Goal: Use online tool/utility: Utilize a website feature to perform a specific function

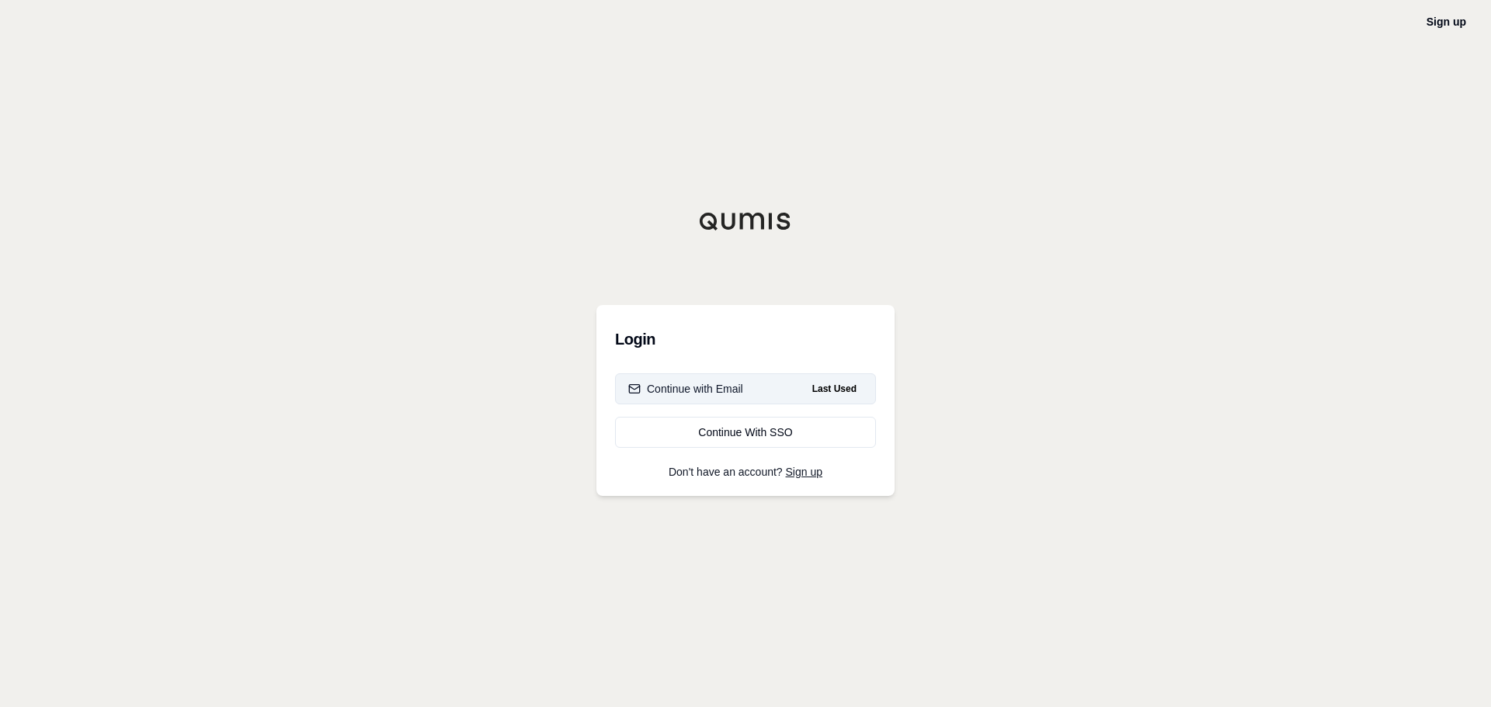
click at [758, 391] on button "Continue with Email Last Used" at bounding box center [745, 388] width 261 height 31
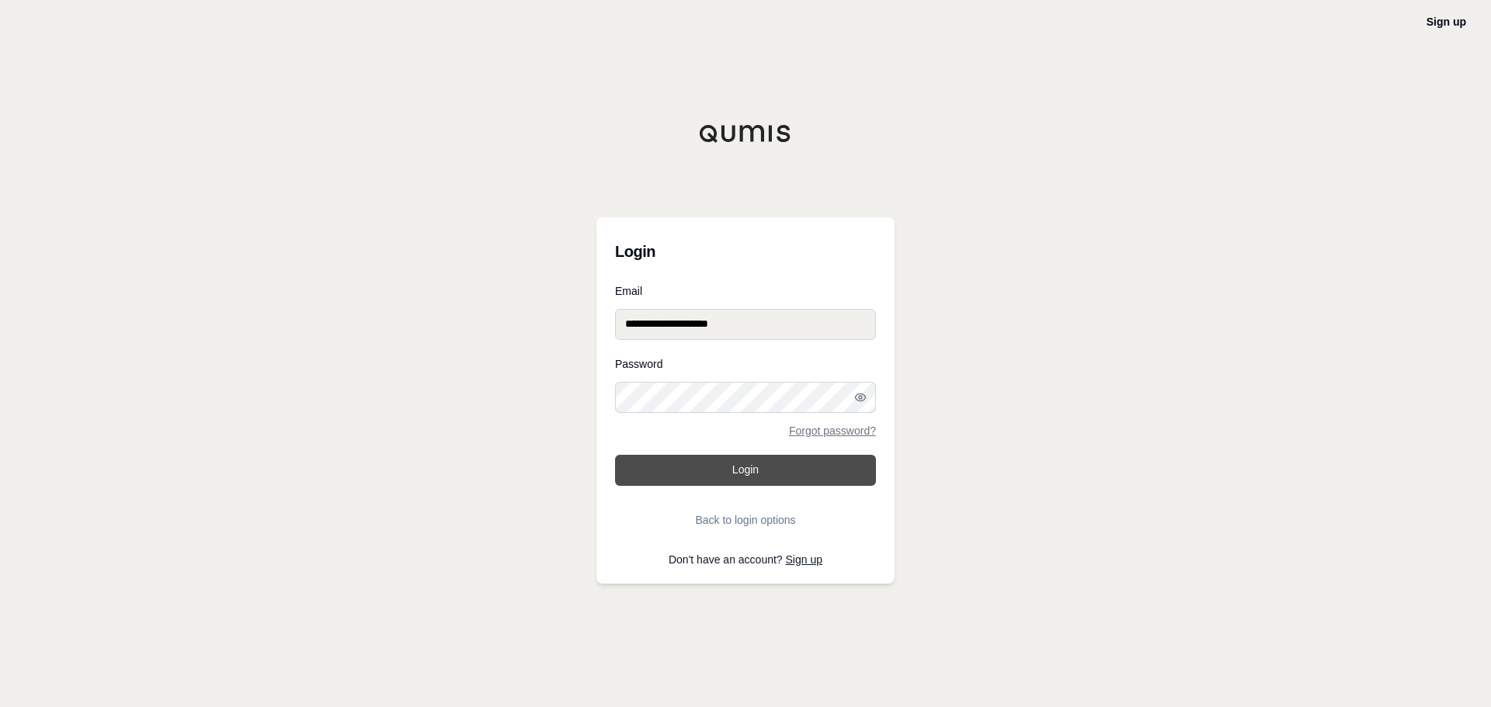
click at [750, 466] on button "Login" at bounding box center [745, 470] width 261 height 31
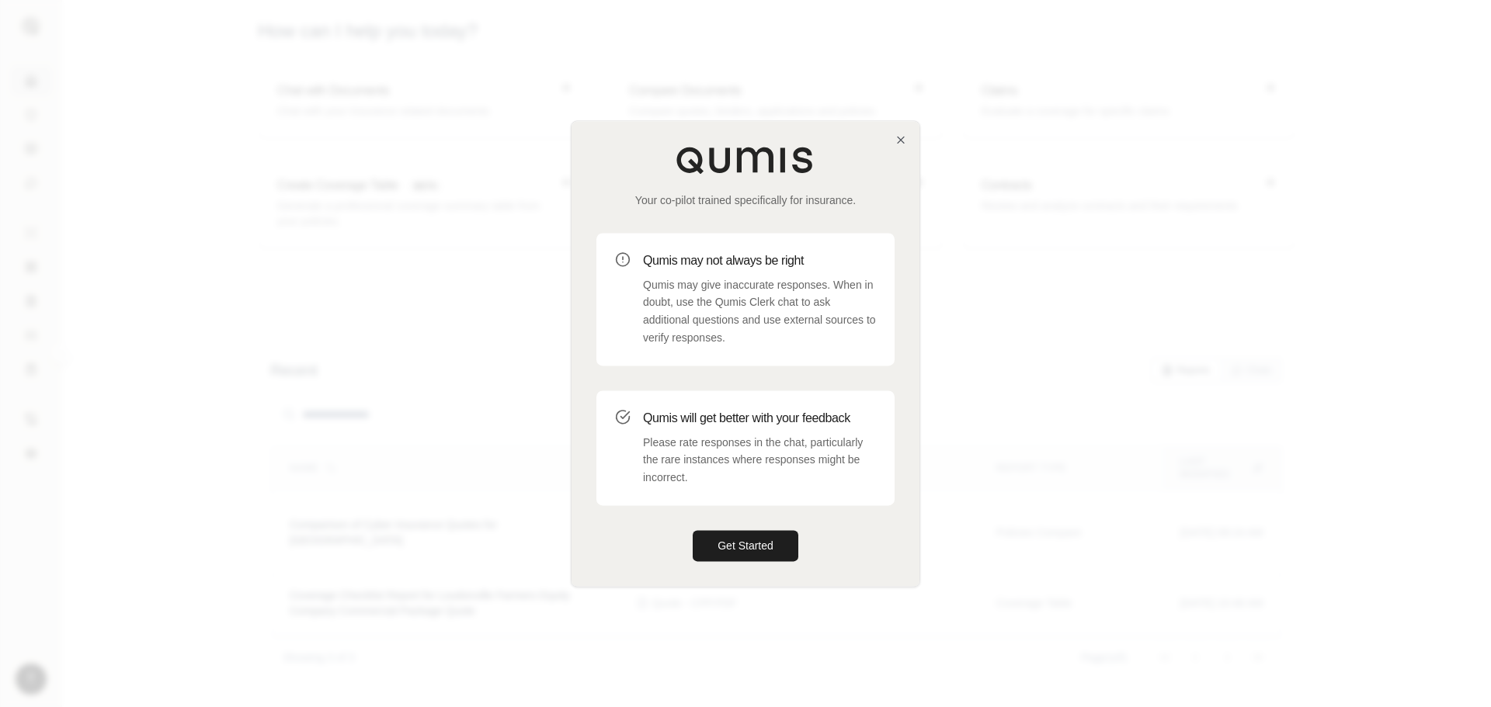
click at [909, 144] on div "Your co-pilot trained specifically for insurance. Qumis may not always be right…" at bounding box center [745, 353] width 348 height 465
click at [895, 143] on icon "button" at bounding box center [900, 140] width 12 height 12
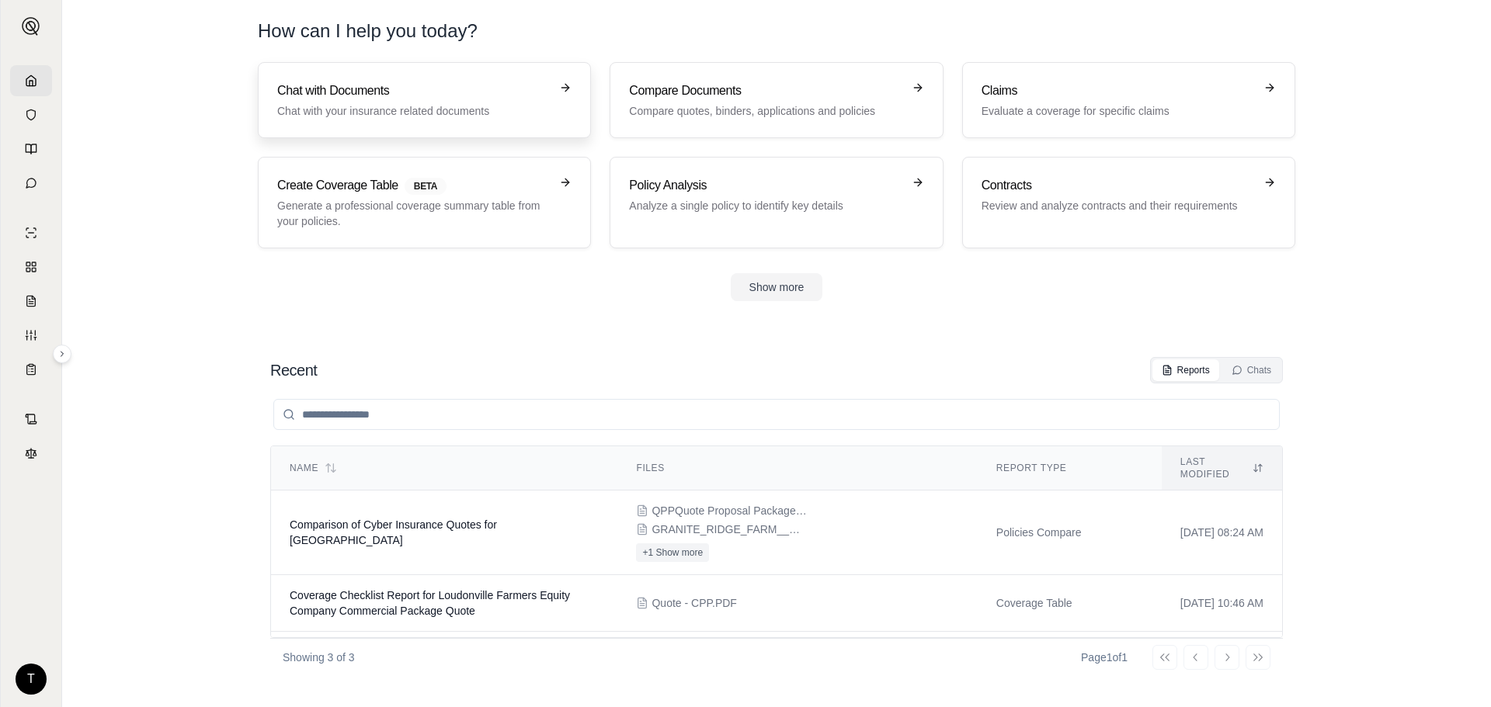
click at [470, 101] on div "Chat with Documents Chat with your insurance related documents" at bounding box center [413, 100] width 273 height 37
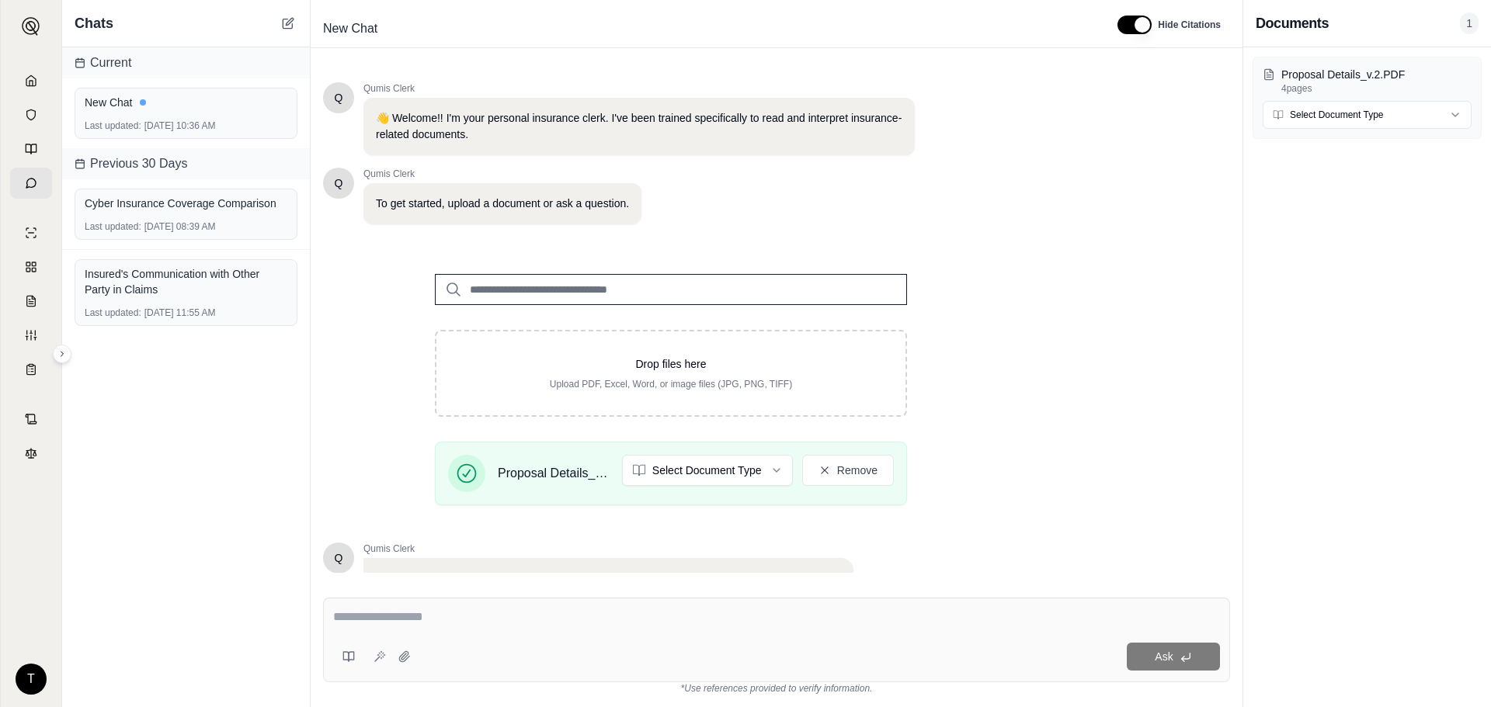
scroll to position [131, 0]
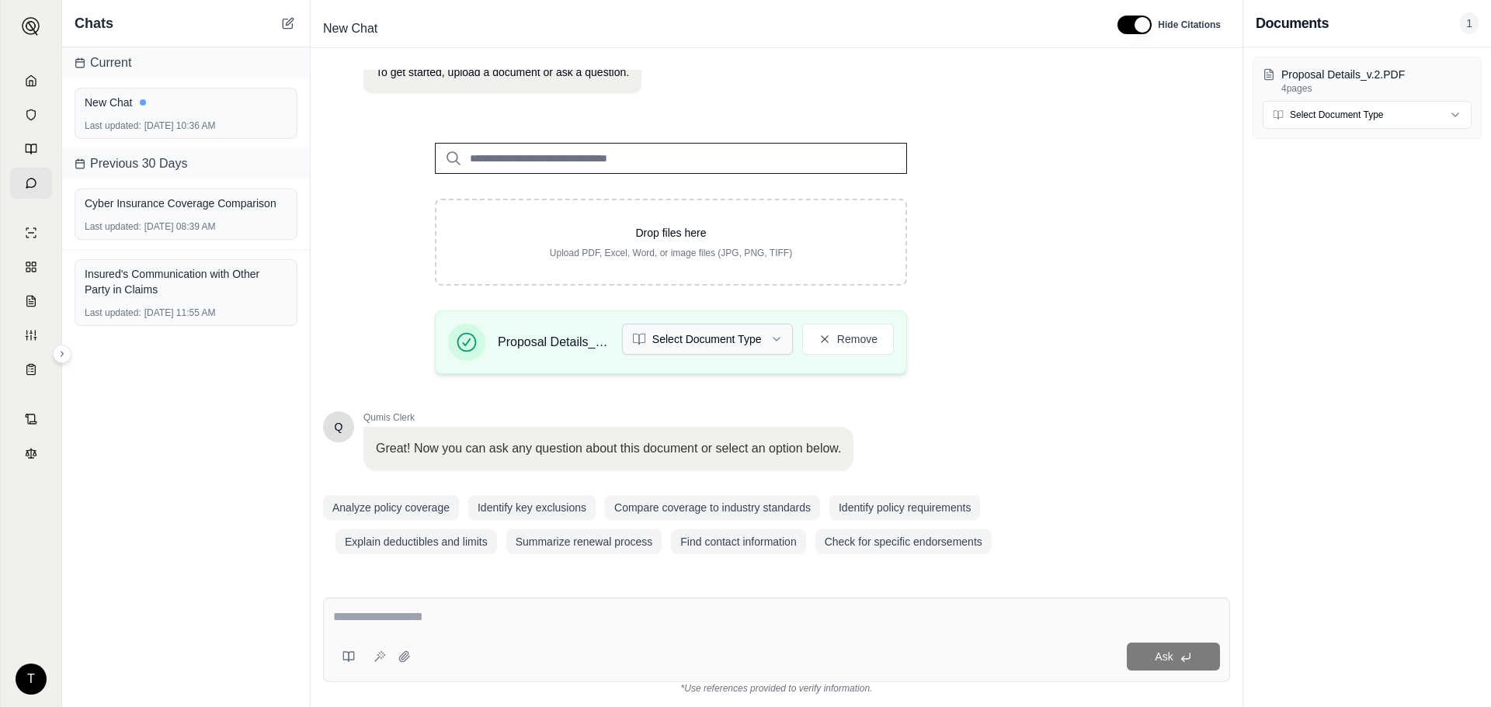
click at [762, 332] on html "T Chats Current New Chat Last updated: [DATE] 10:36 AM Previous 30 Days Cyber I…" at bounding box center [745, 353] width 1491 height 707
click at [769, 332] on html "T Chats Current New Chat Last updated: [DATE] 10:36 AM Previous 30 Days Cyber I…" at bounding box center [745, 353] width 1491 height 707
click at [629, 612] on textarea at bounding box center [776, 617] width 887 height 19
type textarea "**********"
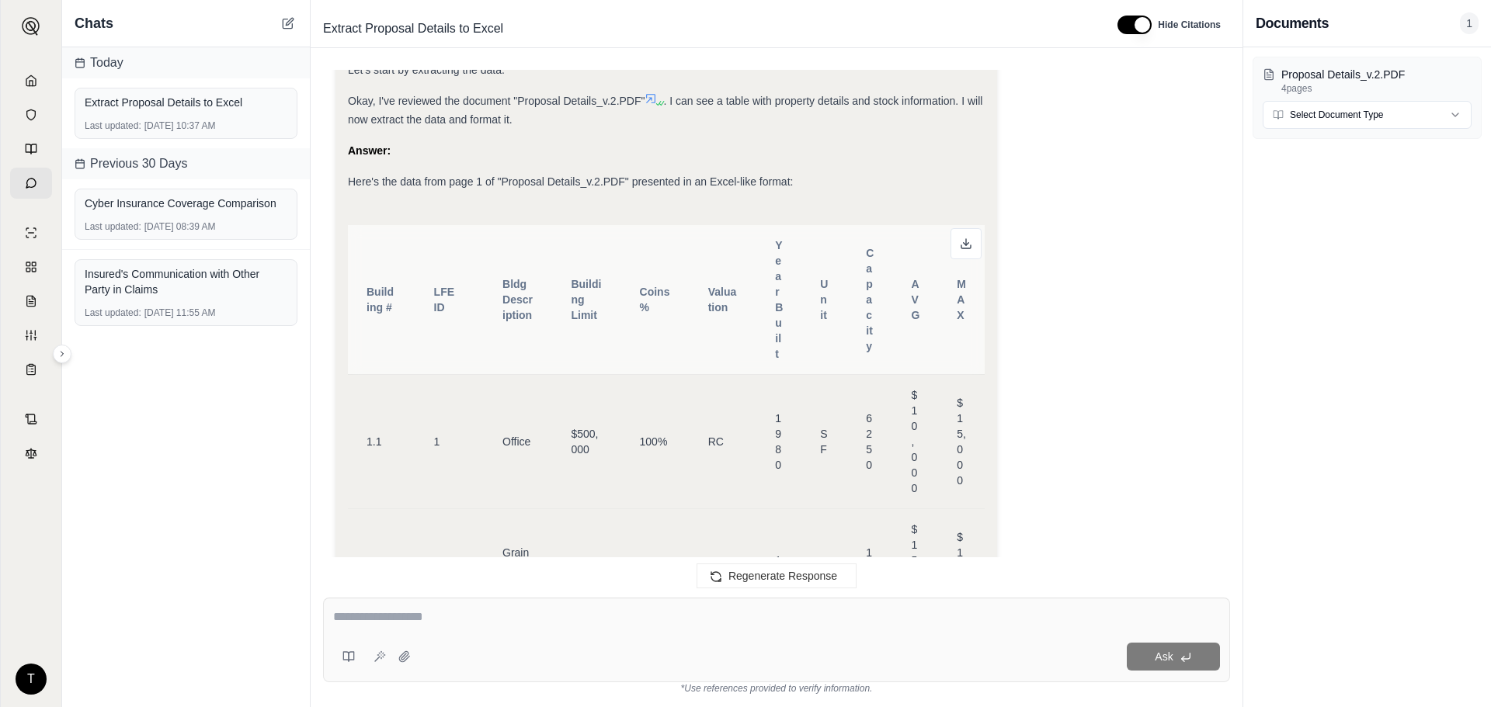
scroll to position [466, 0]
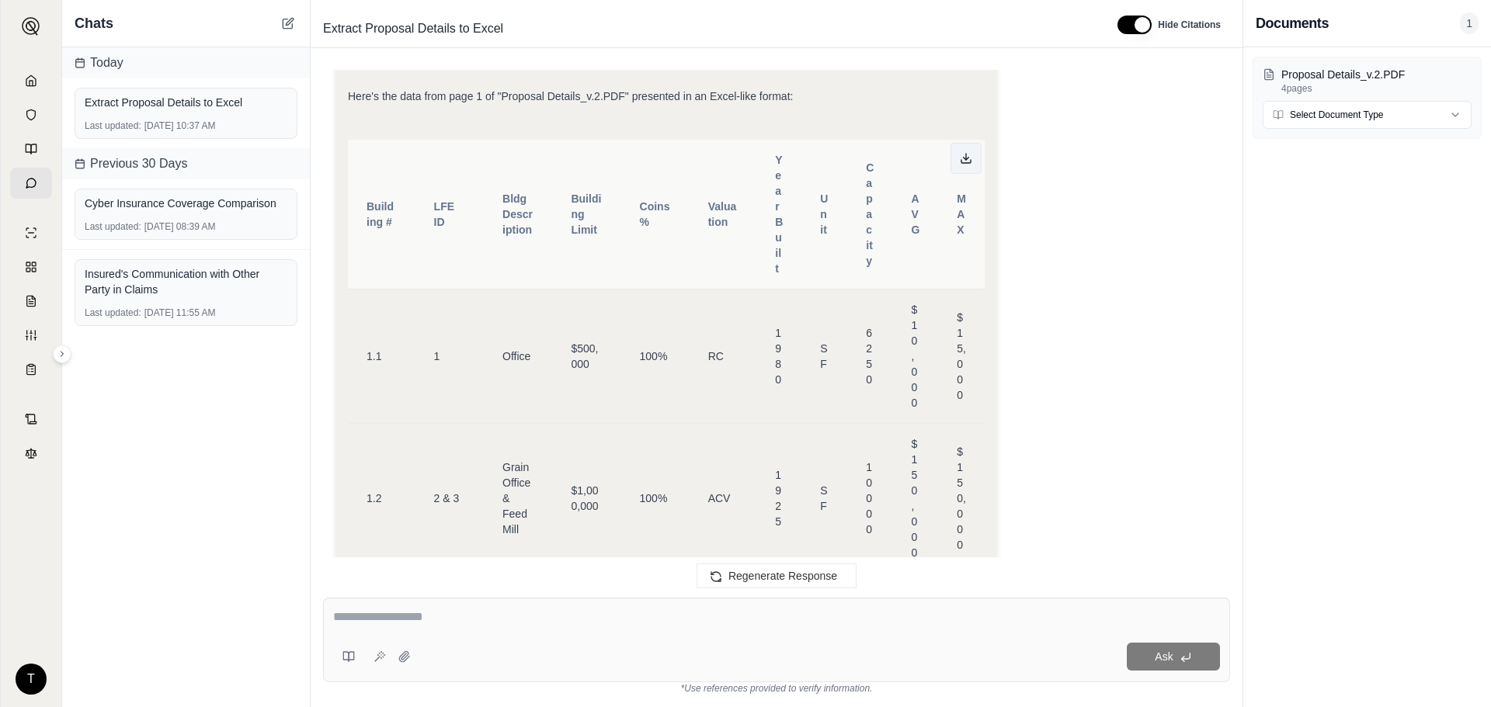
click at [973, 165] on button at bounding box center [965, 158] width 31 height 31
